Goal: Task Accomplishment & Management: Manage account settings

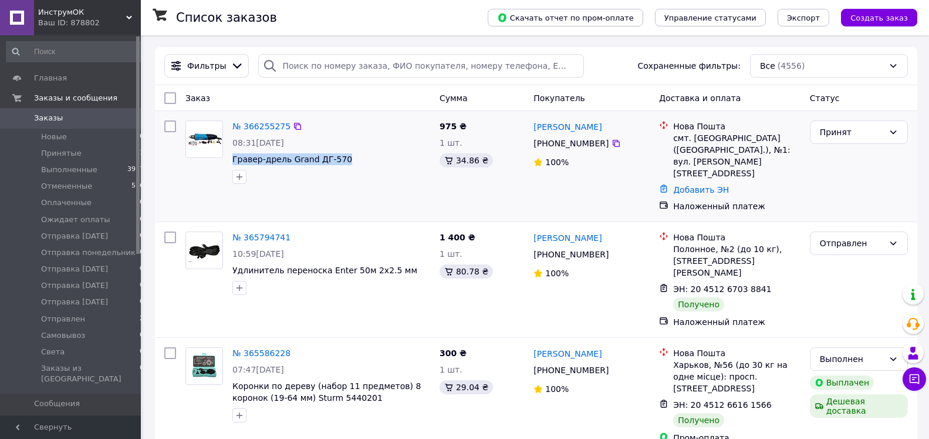
drag, startPoint x: 341, startPoint y: 159, endPoint x: 231, endPoint y: 164, distance: 110.0
click at [233, 164] on span "Гравер-дрель Grand ДГ-570" at bounding box center [332, 159] width 198 height 12
copy span "Гравер-дрель Grand ДГ-570"
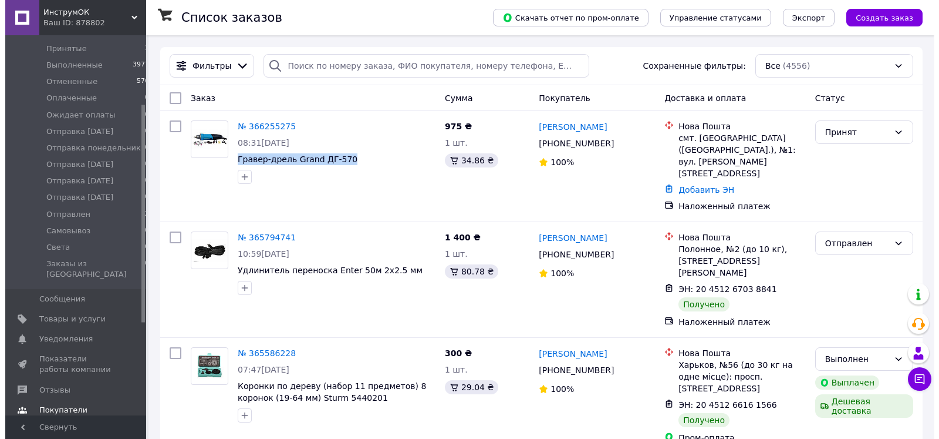
scroll to position [120, 0]
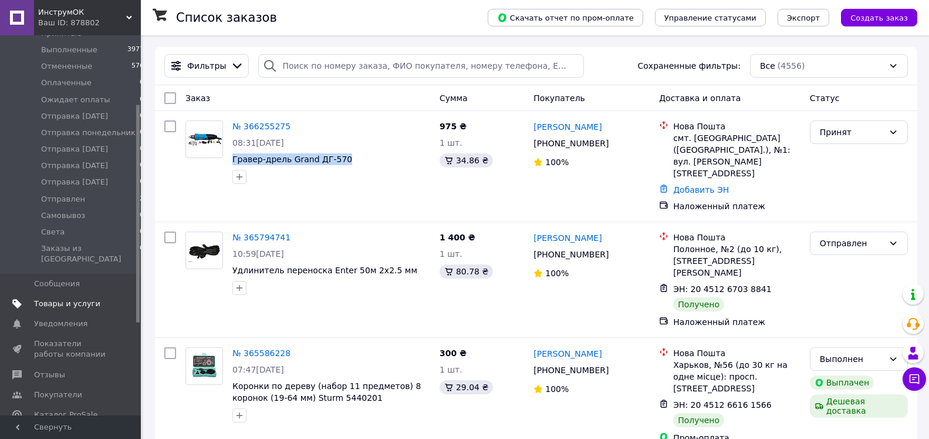
click at [51, 298] on span "Товары и услуги" at bounding box center [67, 303] width 66 height 11
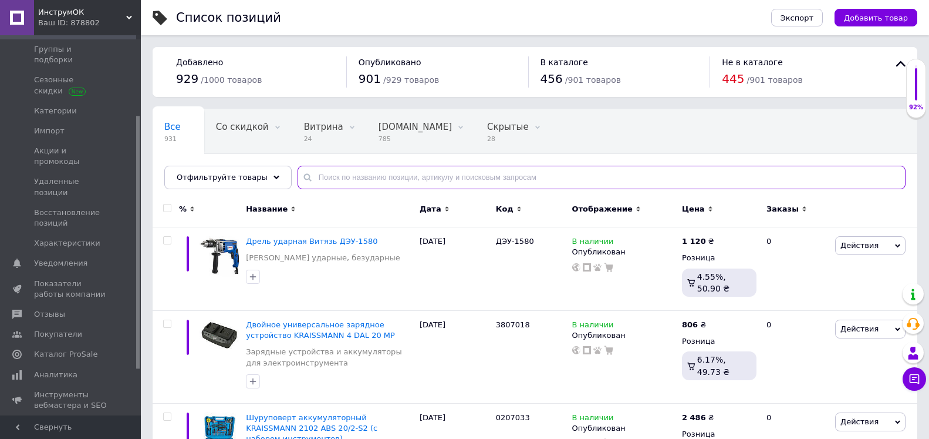
click at [328, 174] on input "text" at bounding box center [602, 177] width 608 height 23
paste input "Гравер-дрель Grand ДГ-570"
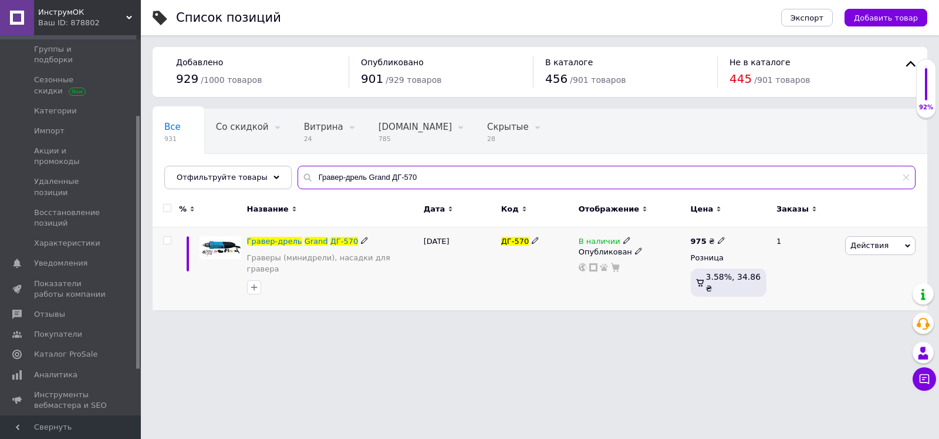
type input "Гравер-дрель Grand ДГ-570"
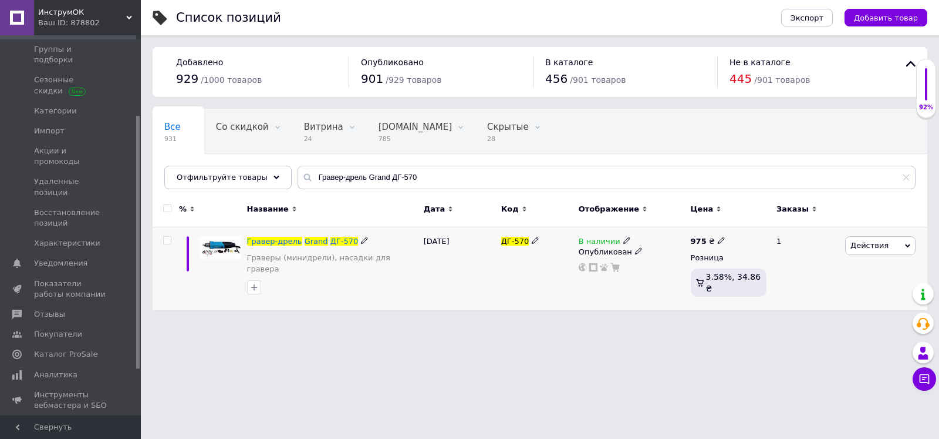
click at [624, 241] on icon at bounding box center [627, 240] width 7 height 7
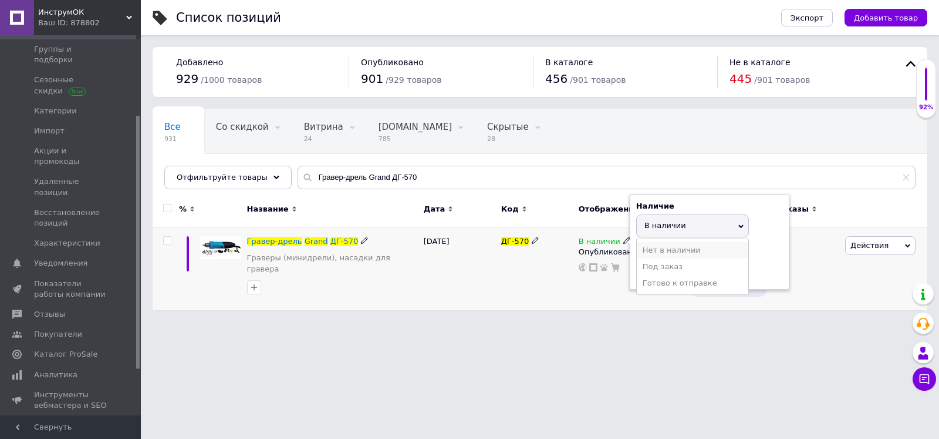
click at [654, 255] on li "Нет в наличии" at bounding box center [693, 250] width 112 height 16
drag, startPoint x: 648, startPoint y: 278, endPoint x: 649, endPoint y: 270, distance: 7.7
click at [648, 278] on input at bounding box center [680, 271] width 89 height 23
type input "0"
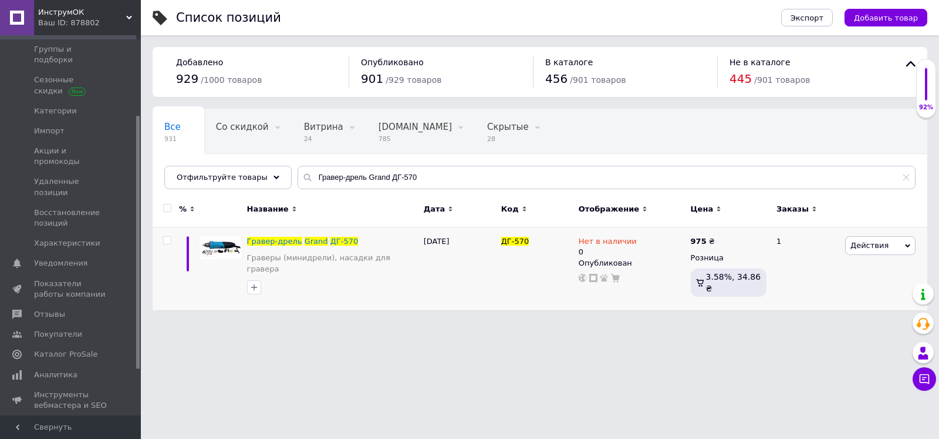
click at [130, 14] on div "ИнструмОК Ваш ID: 878802" at bounding box center [87, 17] width 107 height 35
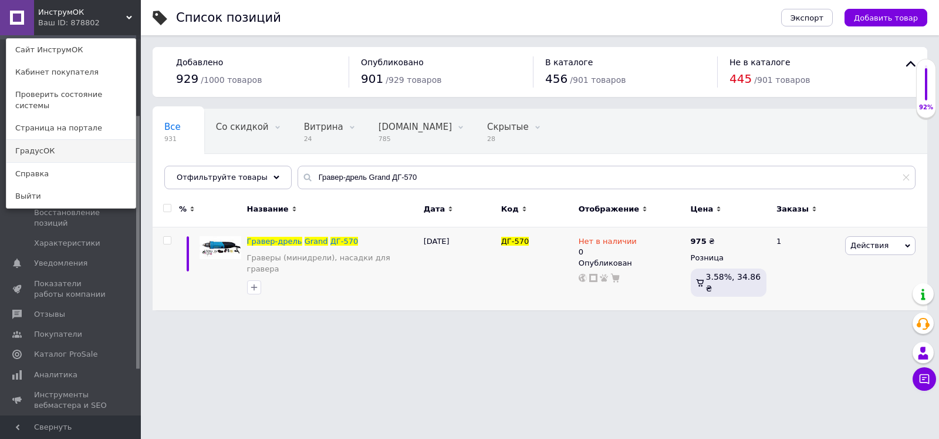
click at [75, 148] on link "ГрадусОК" at bounding box center [70, 151] width 129 height 22
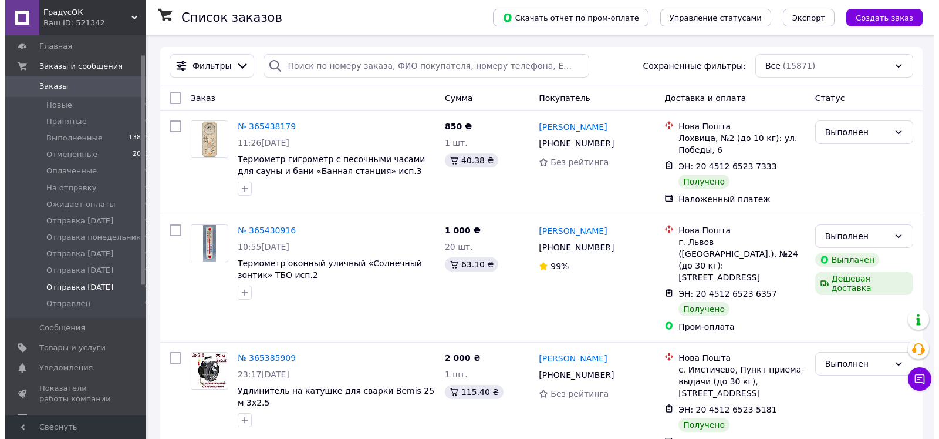
scroll to position [60, 0]
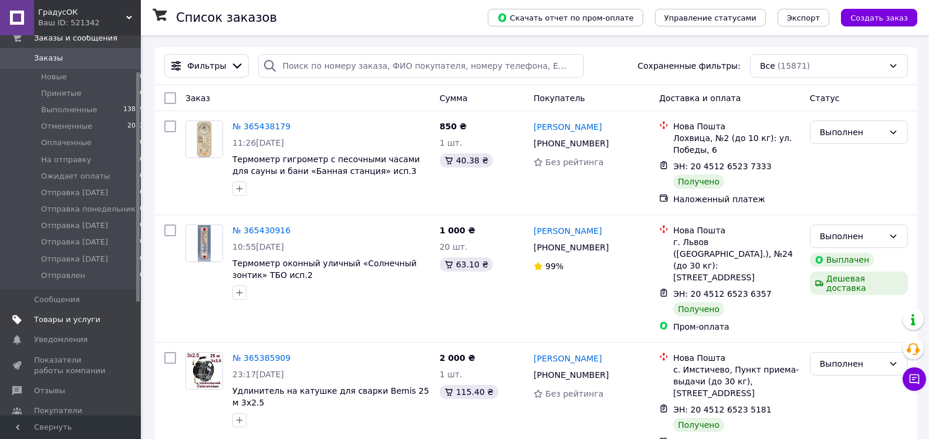
click at [63, 322] on span "Товары и услуги" at bounding box center [67, 319] width 66 height 11
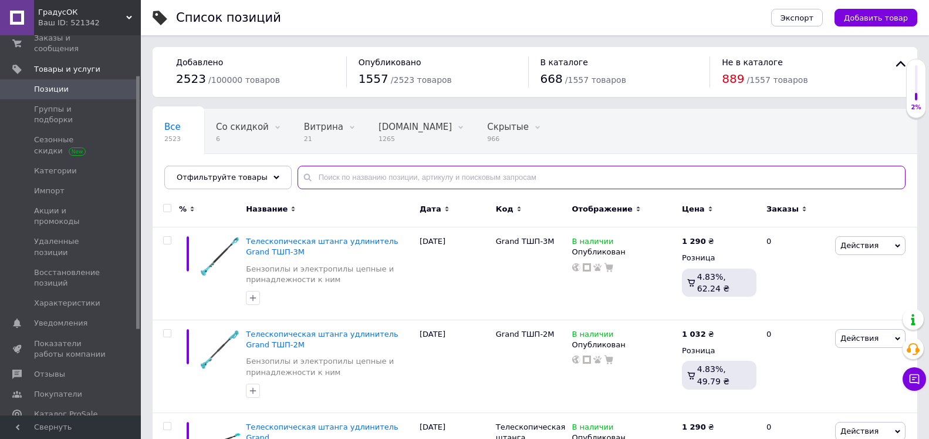
click at [316, 176] on input "text" at bounding box center [602, 177] width 608 height 23
paste input "Гравер-дрель Grand ДГ-570"
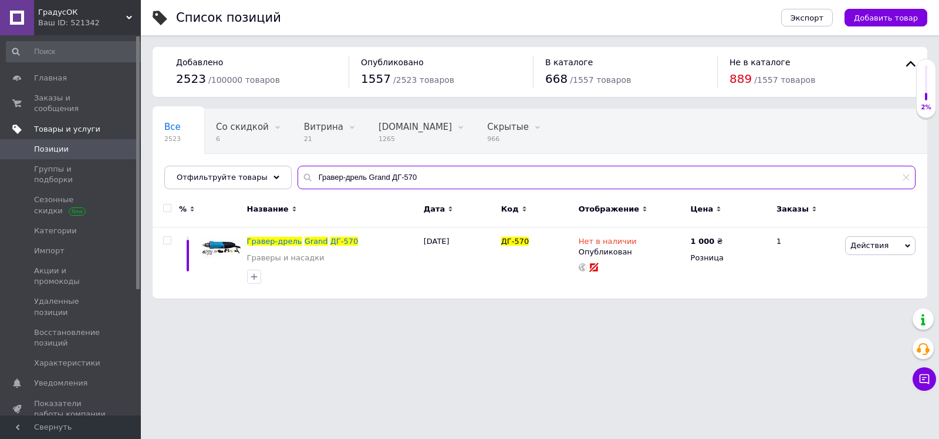
type input "Гравер-дрель Grand ДГ-570"
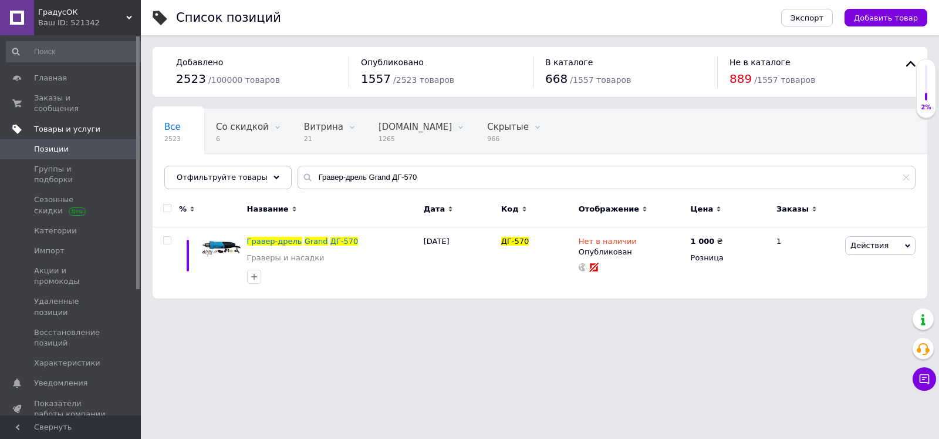
click at [45, 124] on span "Товары и услуги" at bounding box center [67, 129] width 66 height 11
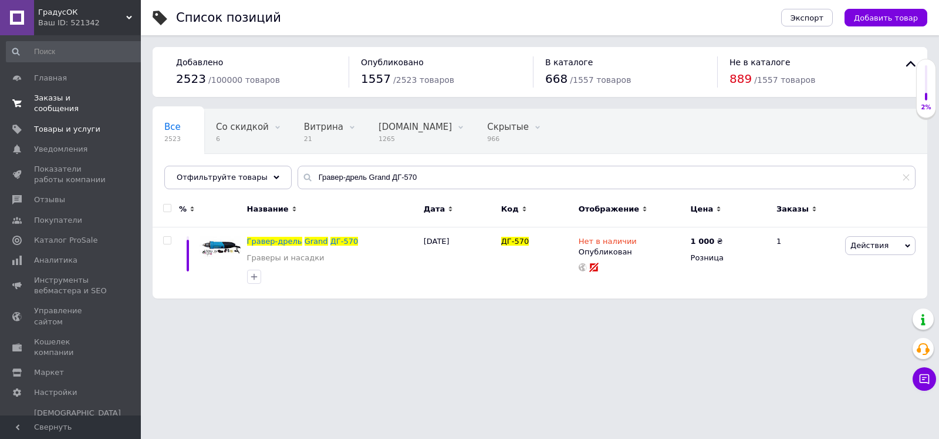
click at [56, 99] on span "Заказы и сообщения" at bounding box center [71, 103] width 75 height 21
